Goal: Task Accomplishment & Management: Complete application form

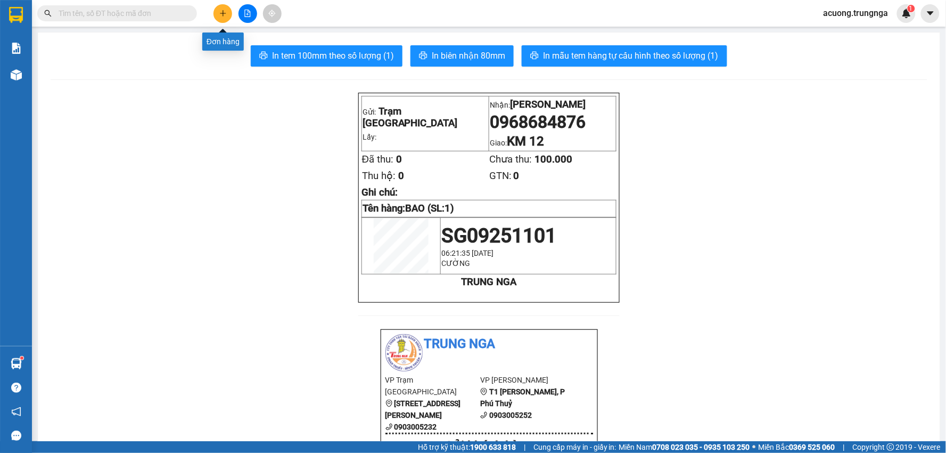
click at [223, 6] on button at bounding box center [223, 13] width 19 height 19
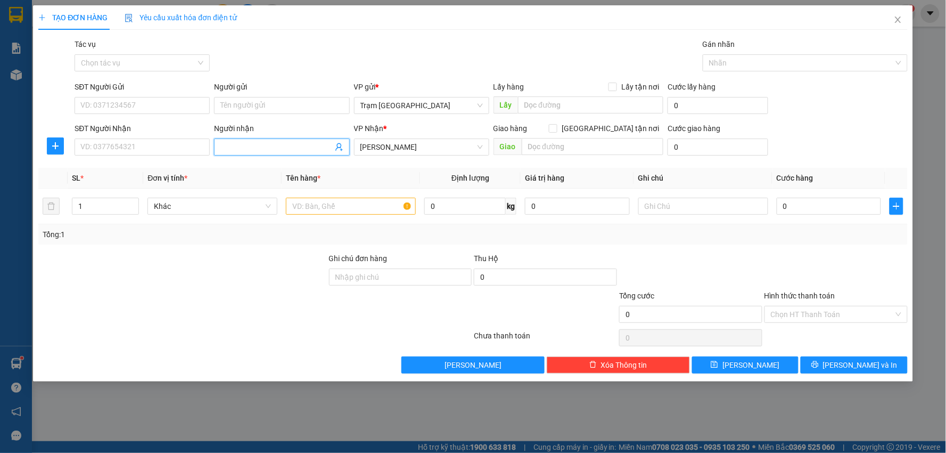
click at [249, 146] on input "Người nhận" at bounding box center [277, 147] width 112 height 12
type input "A KHANH"
click at [325, 210] on input "text" at bounding box center [351, 206] width 130 height 17
click at [132, 208] on icon "down" at bounding box center [134, 210] width 4 height 4
click at [107, 207] on input "1" at bounding box center [105, 206] width 66 height 16
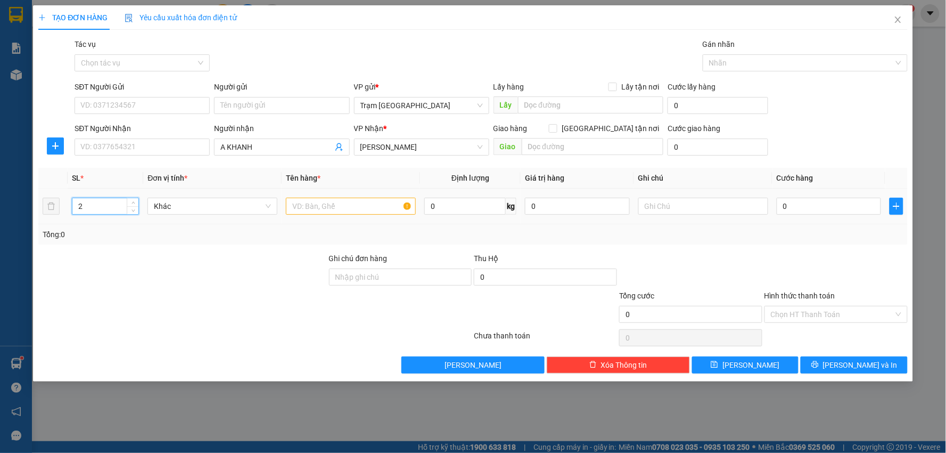
type input "2"
click at [350, 210] on input "text" at bounding box center [351, 206] width 130 height 17
type input "THUNG"
click at [821, 207] on input "0" at bounding box center [829, 206] width 105 height 17
click at [824, 209] on input "0" at bounding box center [829, 206] width 105 height 17
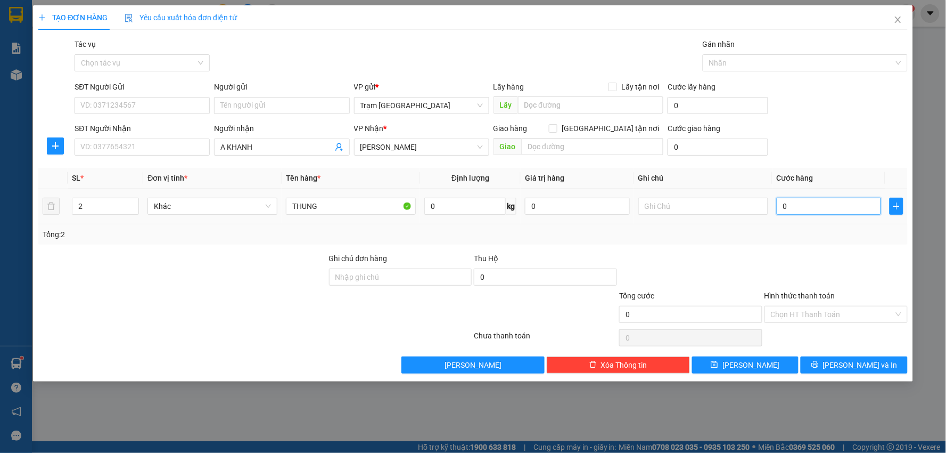
click at [824, 209] on input "0" at bounding box center [829, 206] width 105 height 17
type input "005"
type input "5"
type input "0.050"
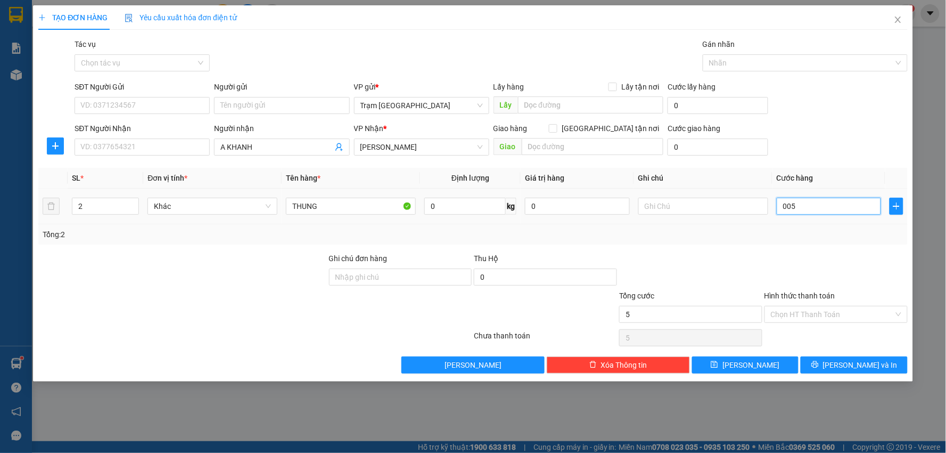
type input "50"
type input "00.500"
type input "500"
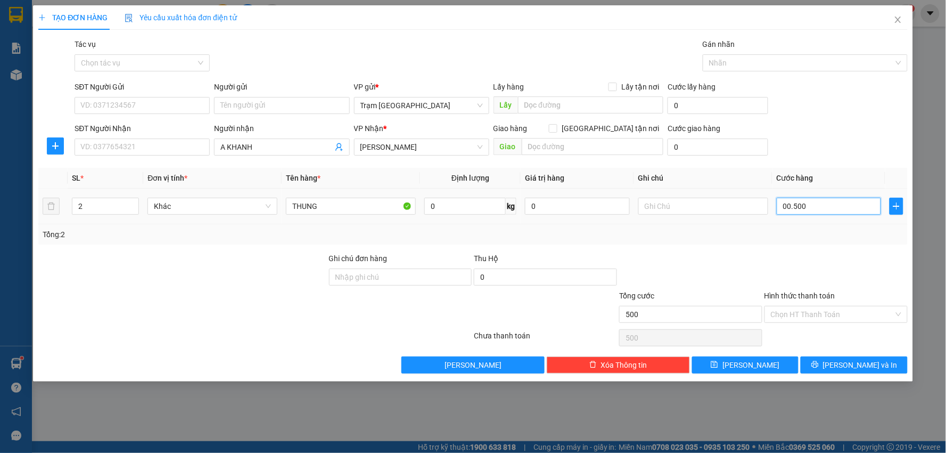
type input "0.005.000"
type input "5.000"
type input "000.050.000"
type input "50.000"
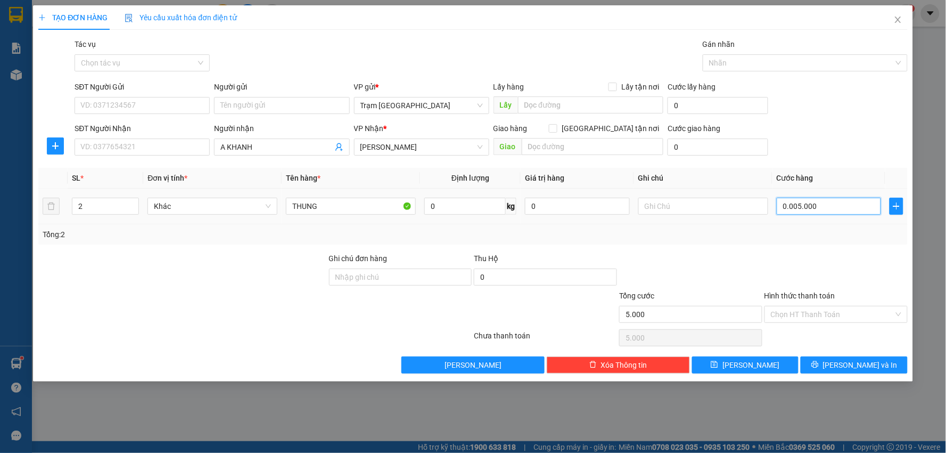
type input "50.000"
click at [830, 366] on button "[PERSON_NAME] và In" at bounding box center [854, 364] width 107 height 17
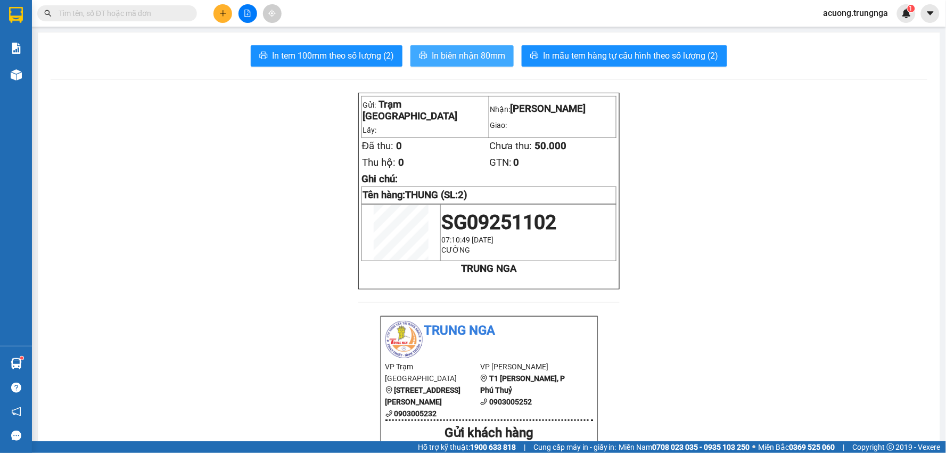
click at [480, 61] on span "In biên nhận 80mm" at bounding box center [469, 55] width 74 height 13
